Goal: Task Accomplishment & Management: Use online tool/utility

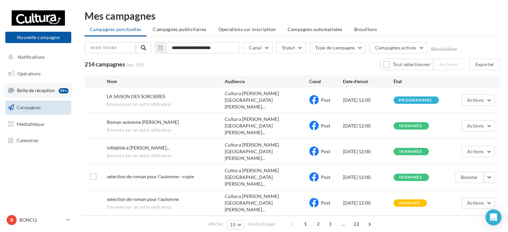
click at [54, 92] on span "Boîte de réception" at bounding box center [36, 90] width 38 height 6
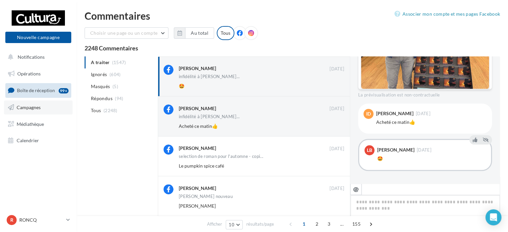
scroll to position [67, 0]
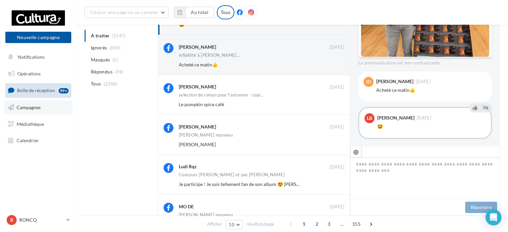
click at [17, 106] on span "Campagnes" at bounding box center [29, 107] width 24 height 6
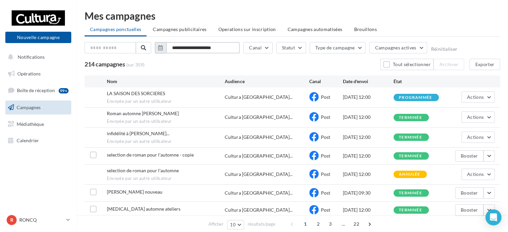
click at [221, 49] on input "**********" at bounding box center [203, 47] width 74 height 11
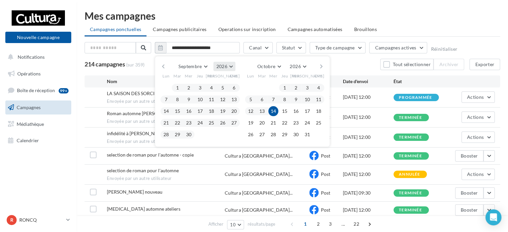
click at [226, 68] on span "2026" at bounding box center [221, 66] width 11 height 6
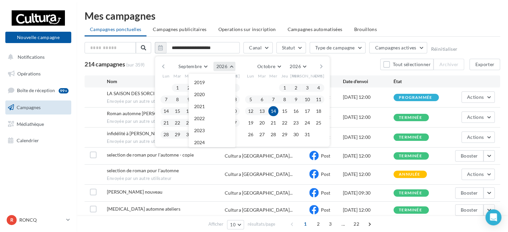
scroll to position [72, 0]
click at [219, 84] on button "2025" at bounding box center [212, 82] width 47 height 12
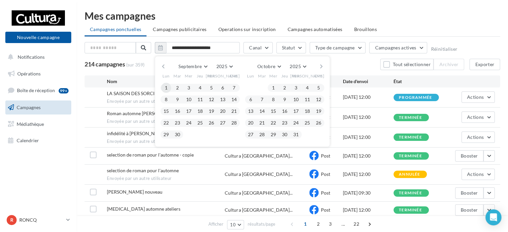
click at [167, 87] on button "1" at bounding box center [166, 88] width 10 height 10
click at [172, 135] on div at bounding box center [174, 134] width 11 height 8
click at [178, 134] on button "30" at bounding box center [178, 134] width 10 height 10
type input "**********"
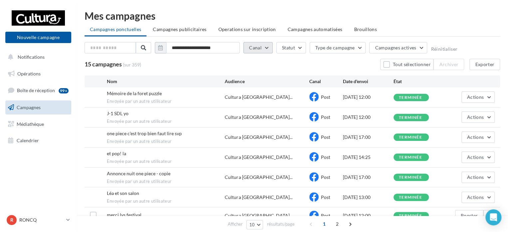
click at [268, 48] on button "Canal" at bounding box center [257, 47] width 29 height 11
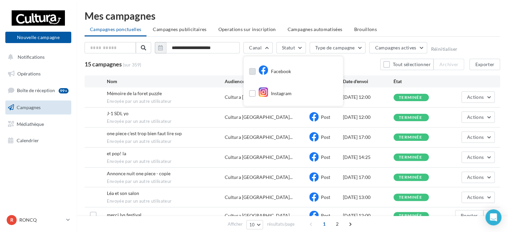
click at [278, 73] on div "Facebook" at bounding box center [274, 72] width 33 height 10
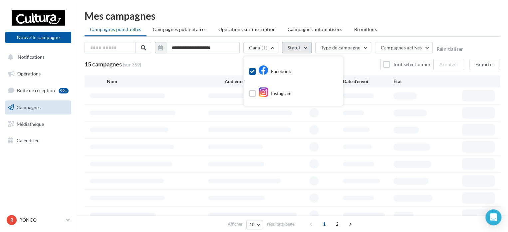
click at [297, 44] on button "Statut" at bounding box center [297, 47] width 30 height 11
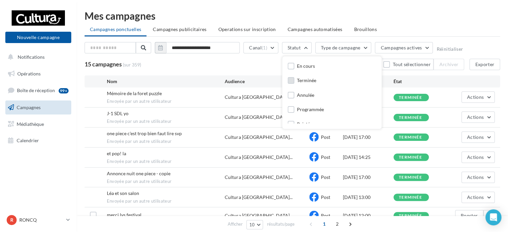
click at [312, 78] on div "Terminée" at bounding box center [306, 80] width 19 height 7
click at [478, 44] on div "**********" at bounding box center [293, 49] width 416 height 14
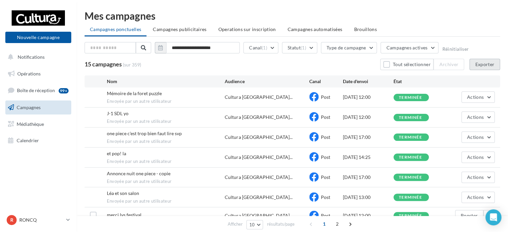
click at [480, 64] on button "Exporter" at bounding box center [485, 64] width 31 height 11
